Goal: Find specific page/section: Find specific page/section

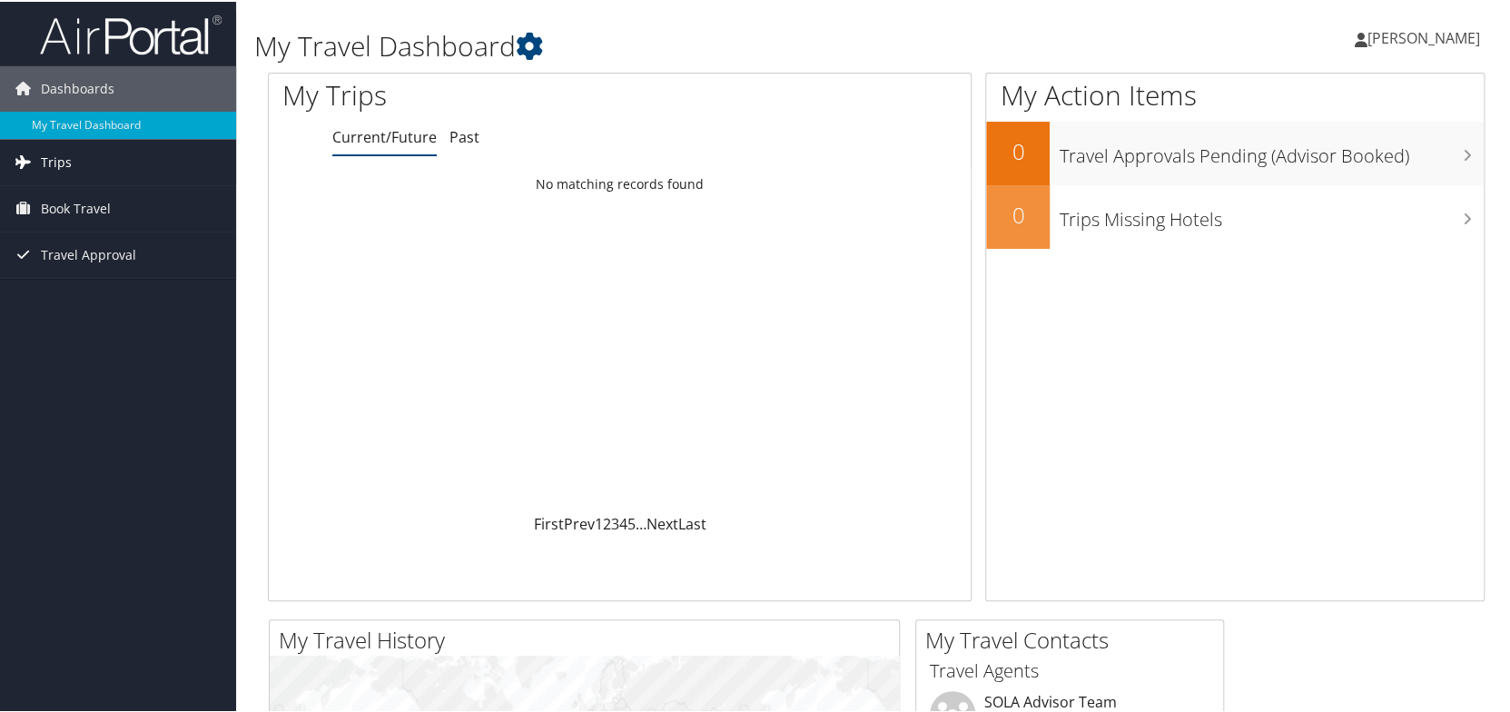
click at [49, 164] on span "Trips" at bounding box center [56, 160] width 31 height 45
click at [53, 289] on span "Book Travel" at bounding box center [76, 288] width 70 height 45
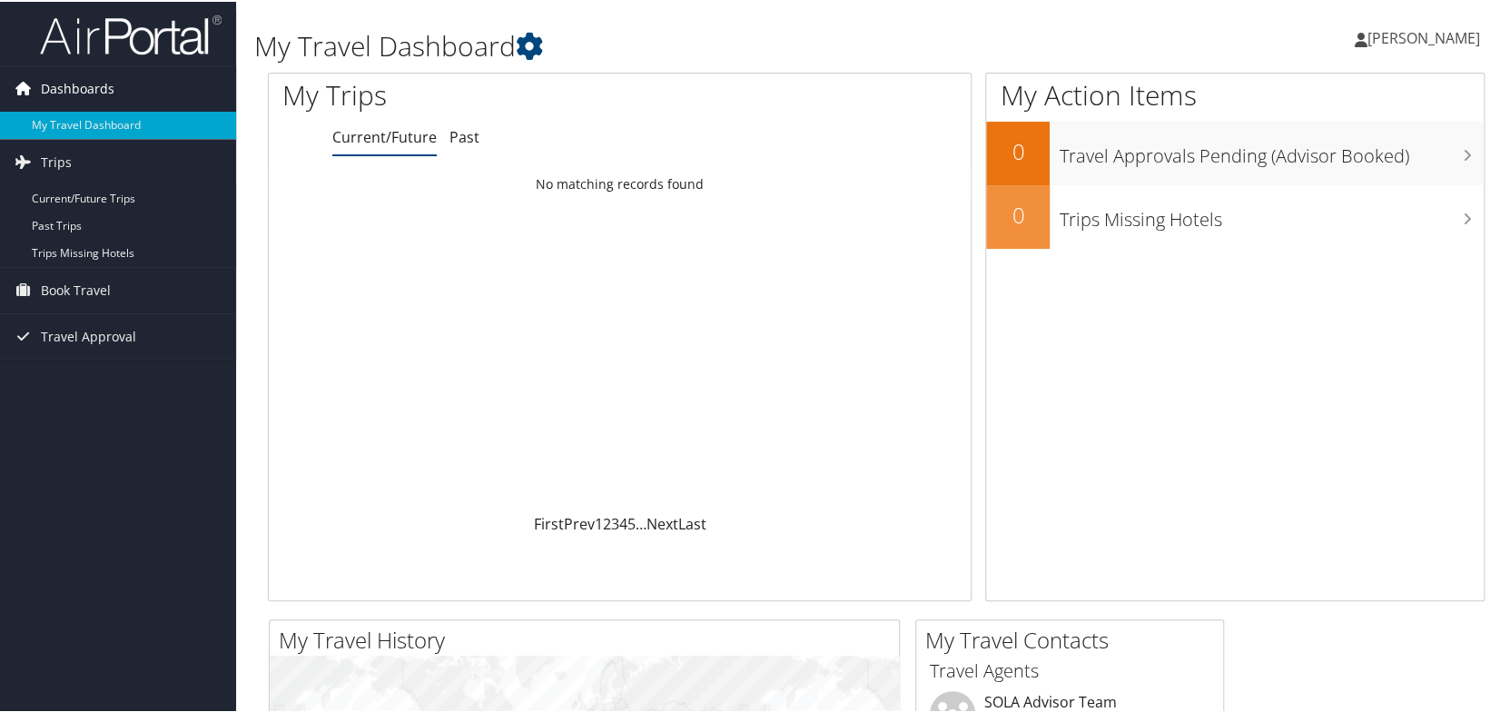
click at [66, 84] on span "Dashboards" at bounding box center [78, 86] width 74 height 45
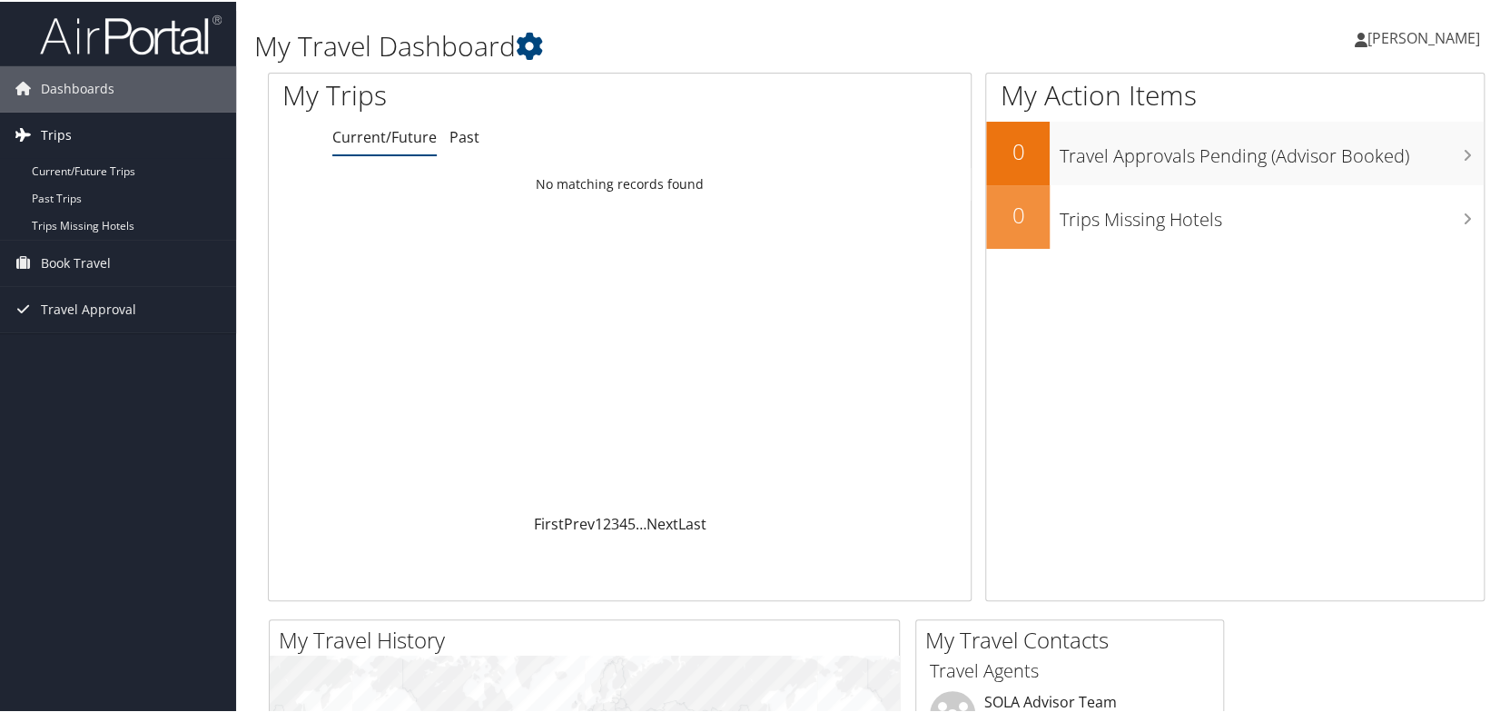
click at [51, 128] on span "Trips" at bounding box center [56, 133] width 31 height 45
click at [47, 169] on link "Current/Future Trips" at bounding box center [118, 169] width 236 height 27
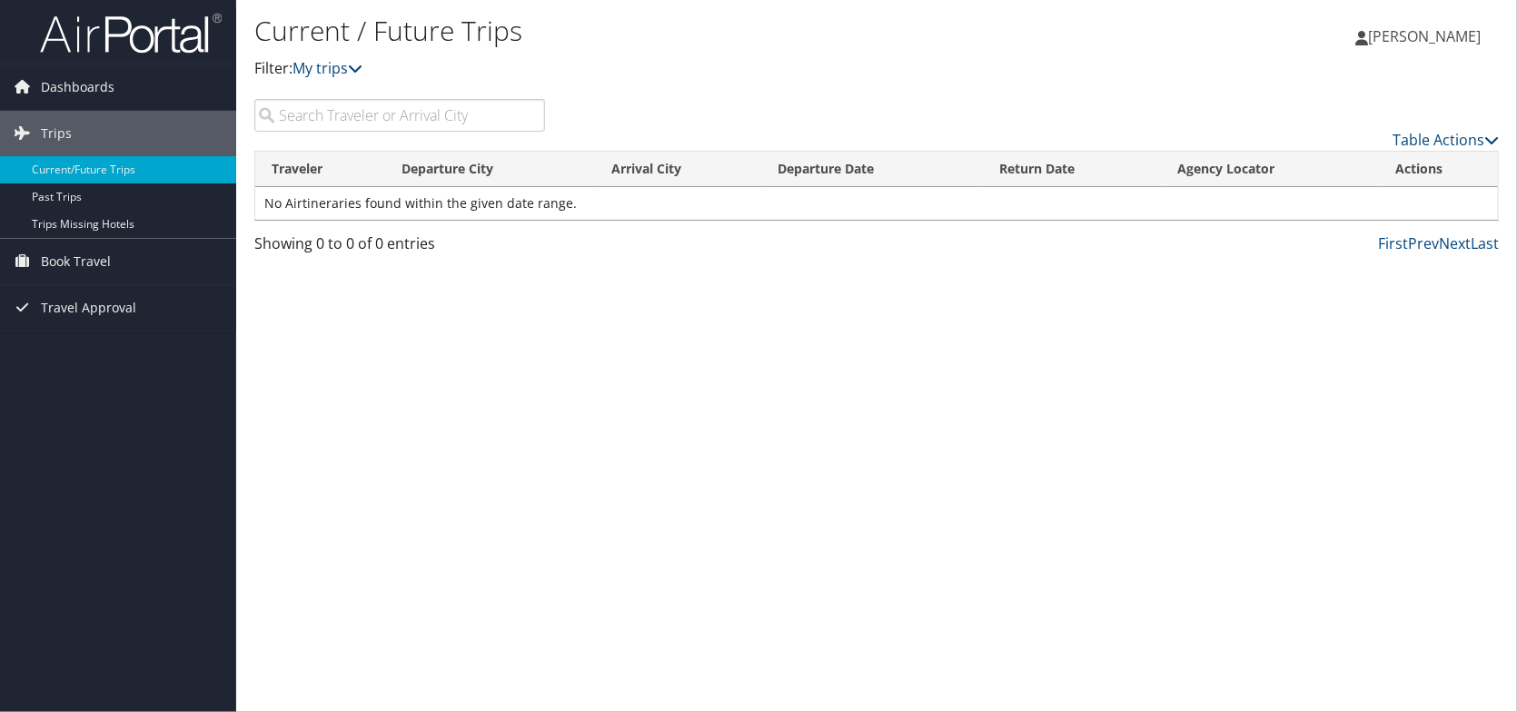
click at [343, 119] on input "search" at bounding box center [399, 115] width 291 height 33
click at [53, 257] on span "Book Travel" at bounding box center [76, 261] width 70 height 45
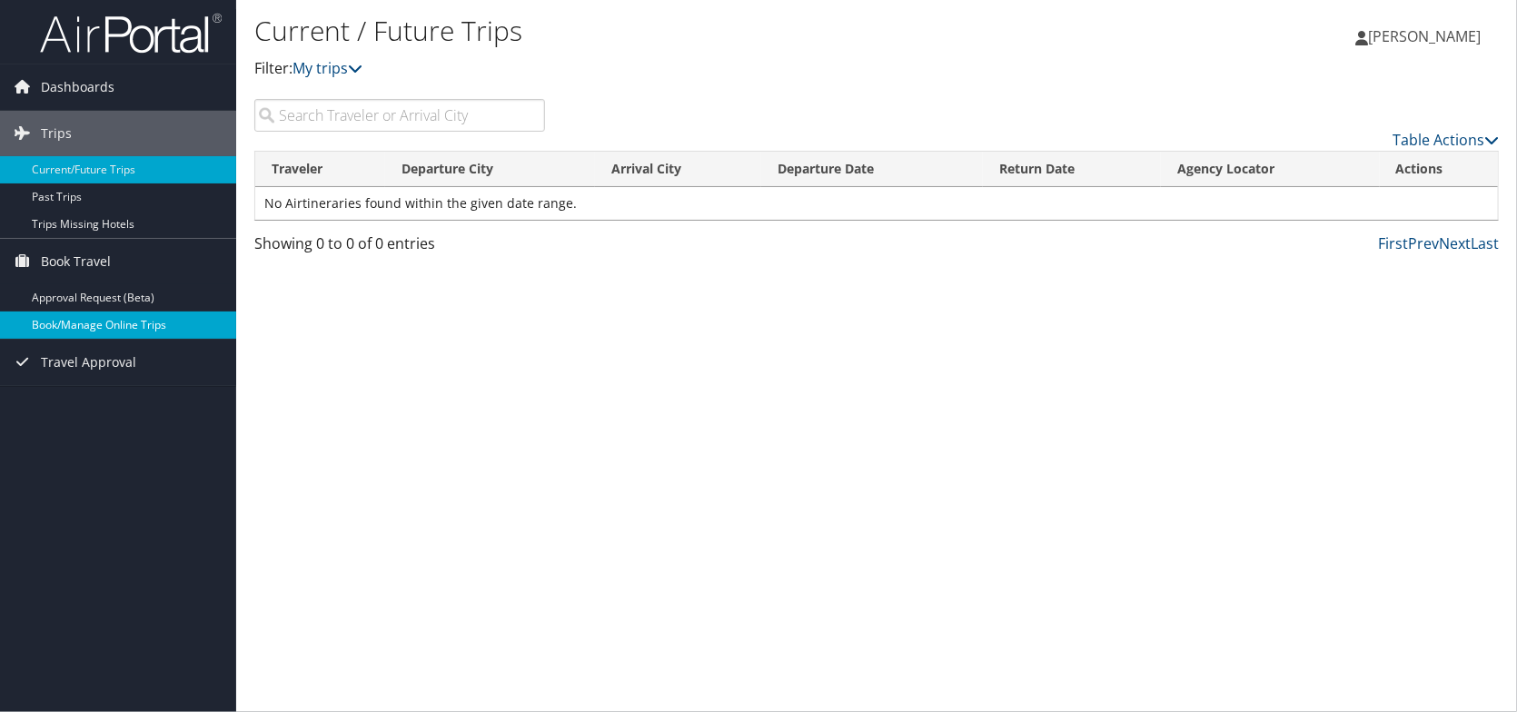
click at [67, 320] on link "Book/Manage Online Trips" at bounding box center [118, 324] width 236 height 27
